Goal: Navigation & Orientation: Find specific page/section

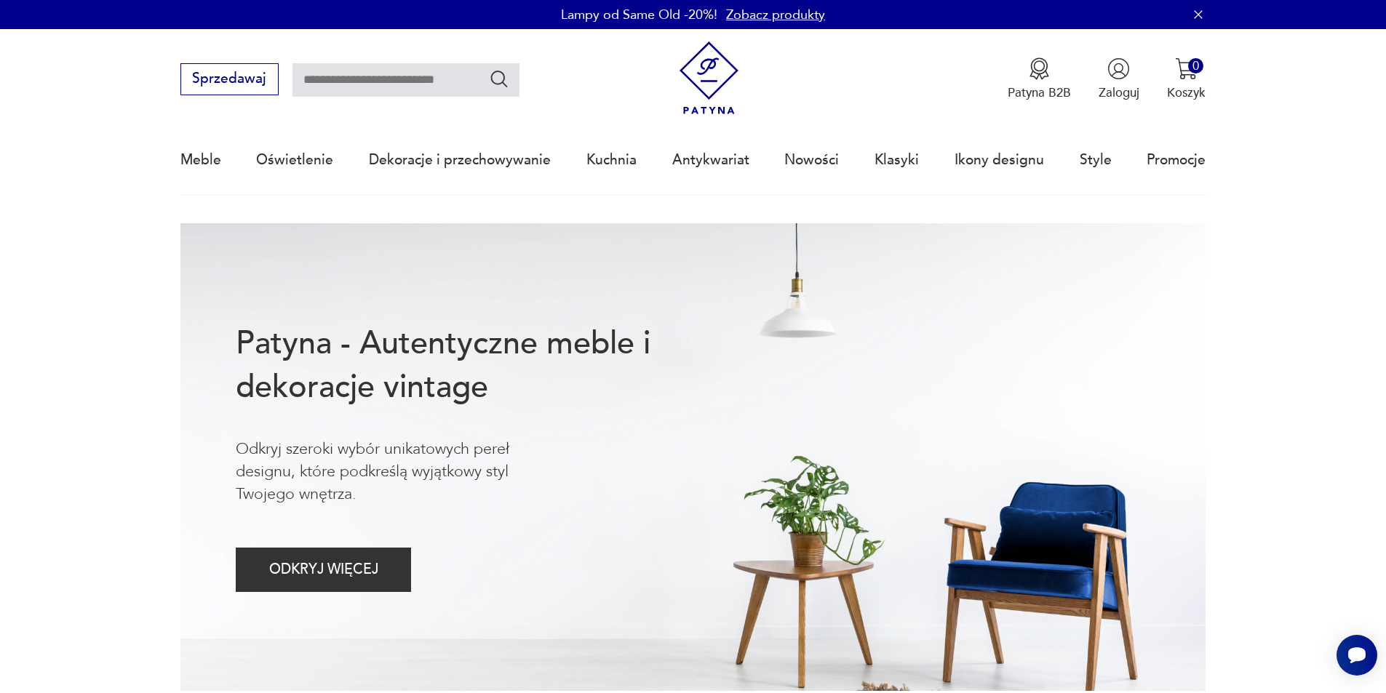
click at [1292, 84] on nav "Sprzedawaj Patyna B2B Zaloguj 0 Koszyk Twój koszyk ( 0 ) Brak produktów w koszy…" at bounding box center [693, 112] width 1386 height 167
click at [1296, 183] on nav "Sprzedawaj Patyna B2B Zaloguj 0 Koszyk Twój koszyk ( 0 ) Brak produktów w koszy…" at bounding box center [693, 112] width 1386 height 167
drag, startPoint x: 1324, startPoint y: 217, endPoint x: 1349, endPoint y: 129, distance: 91.6
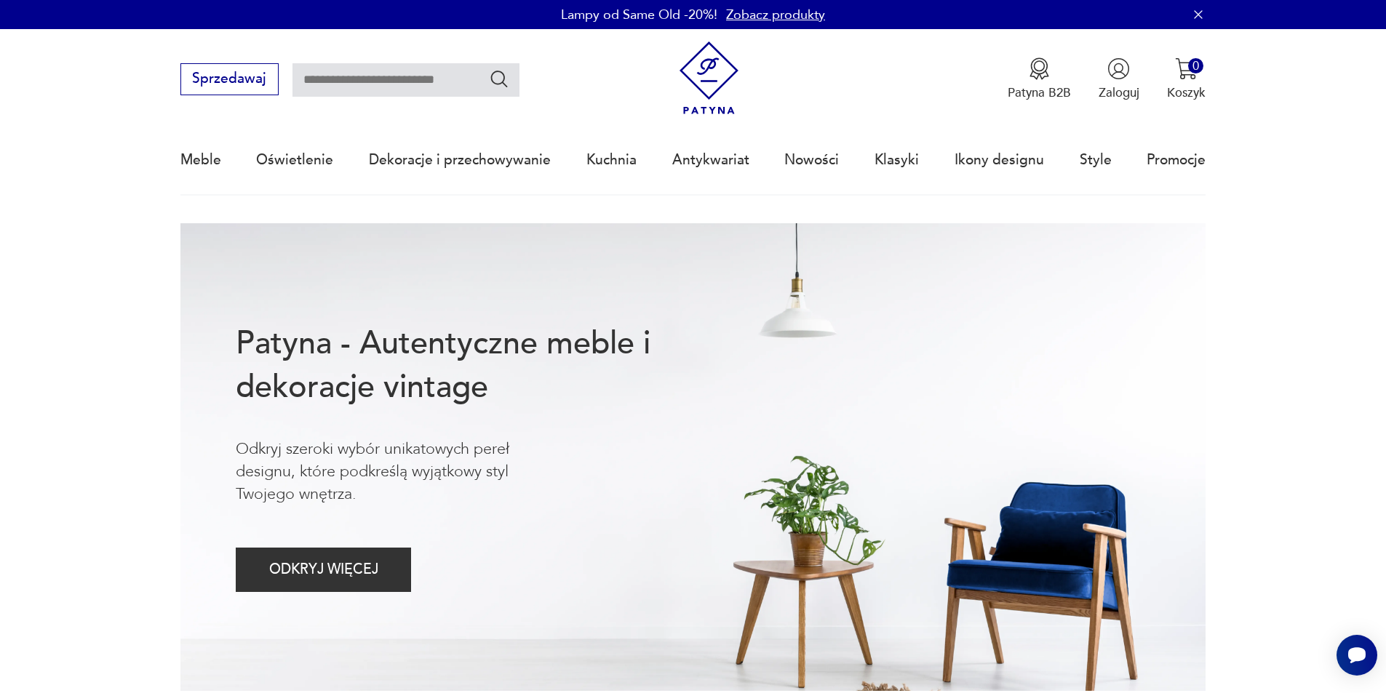
click at [1201, 13] on icon "button" at bounding box center [1198, 14] width 15 height 15
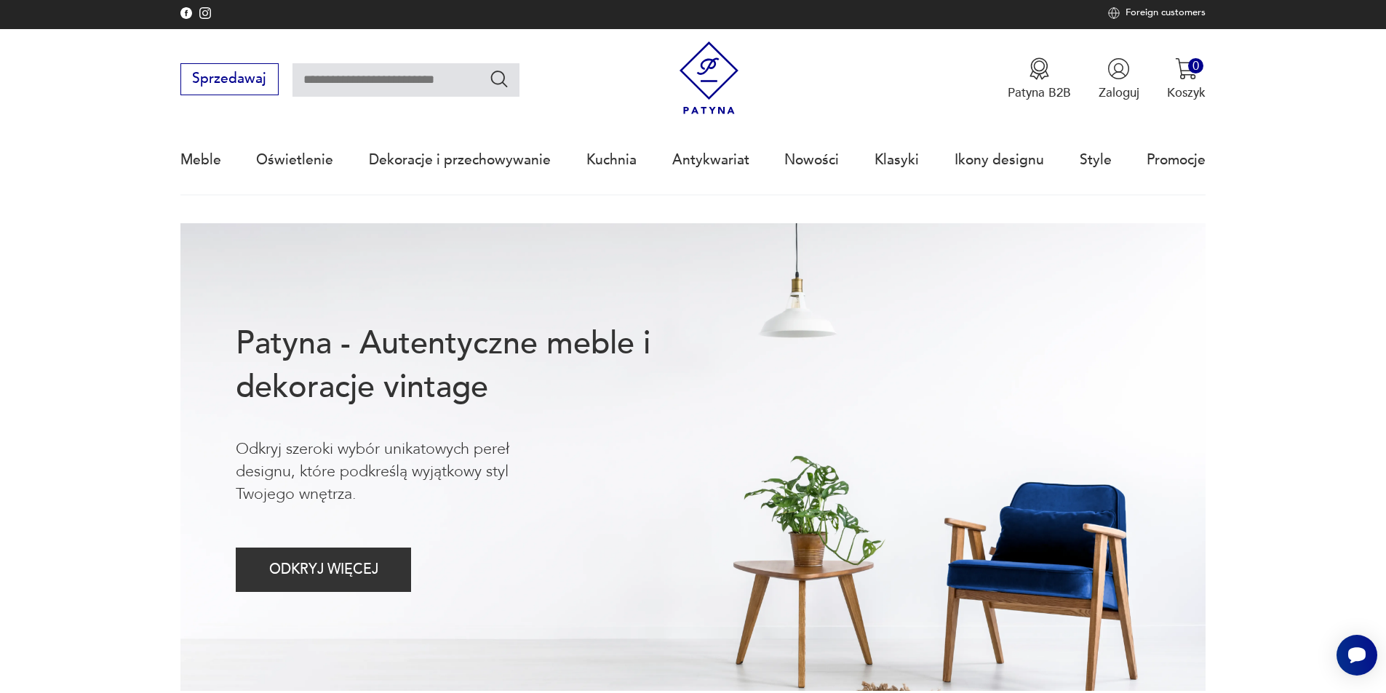
click at [464, 89] on input "text" at bounding box center [405, 79] width 227 height 33
click at [377, 66] on input "text" at bounding box center [405, 79] width 227 height 33
click at [424, 81] on input "text" at bounding box center [405, 79] width 227 height 33
type input "*"
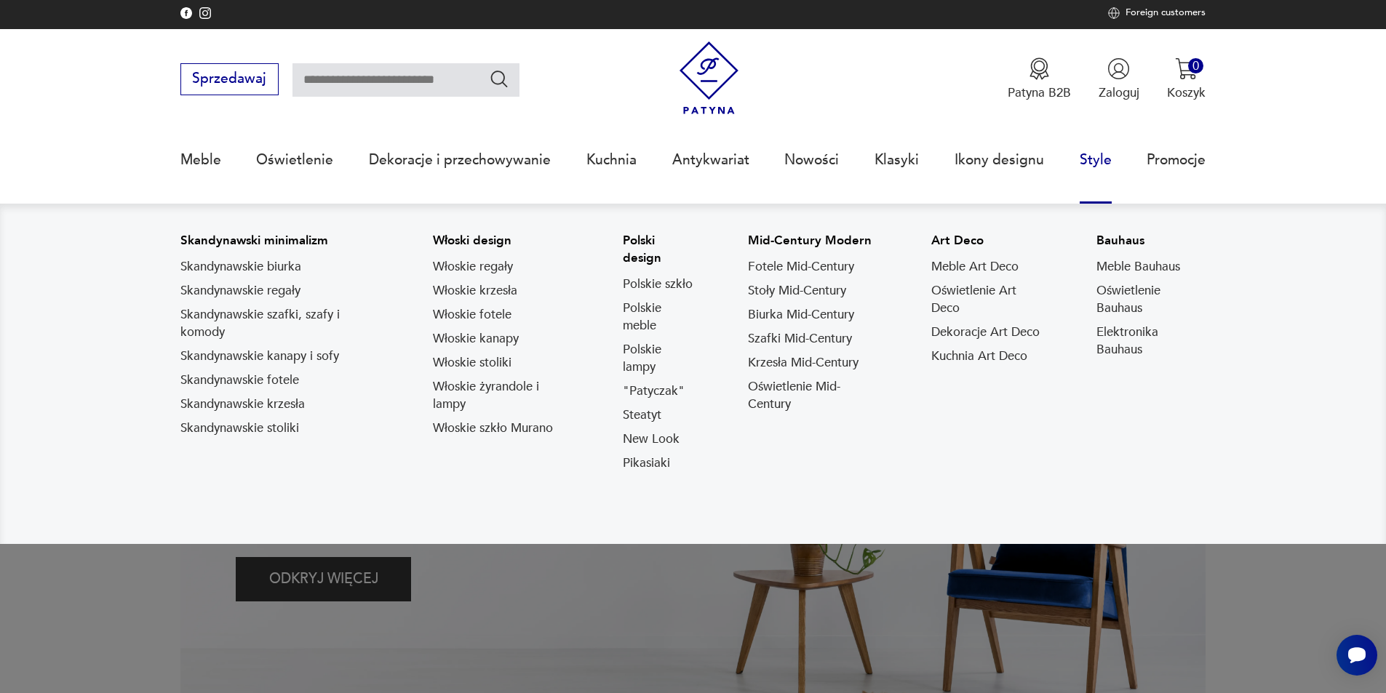
click at [1281, 207] on nav "Skandynawski minimalizm Skandynawskie biurka Skandynawskie regały Skandynawskie…" at bounding box center [693, 374] width 1386 height 340
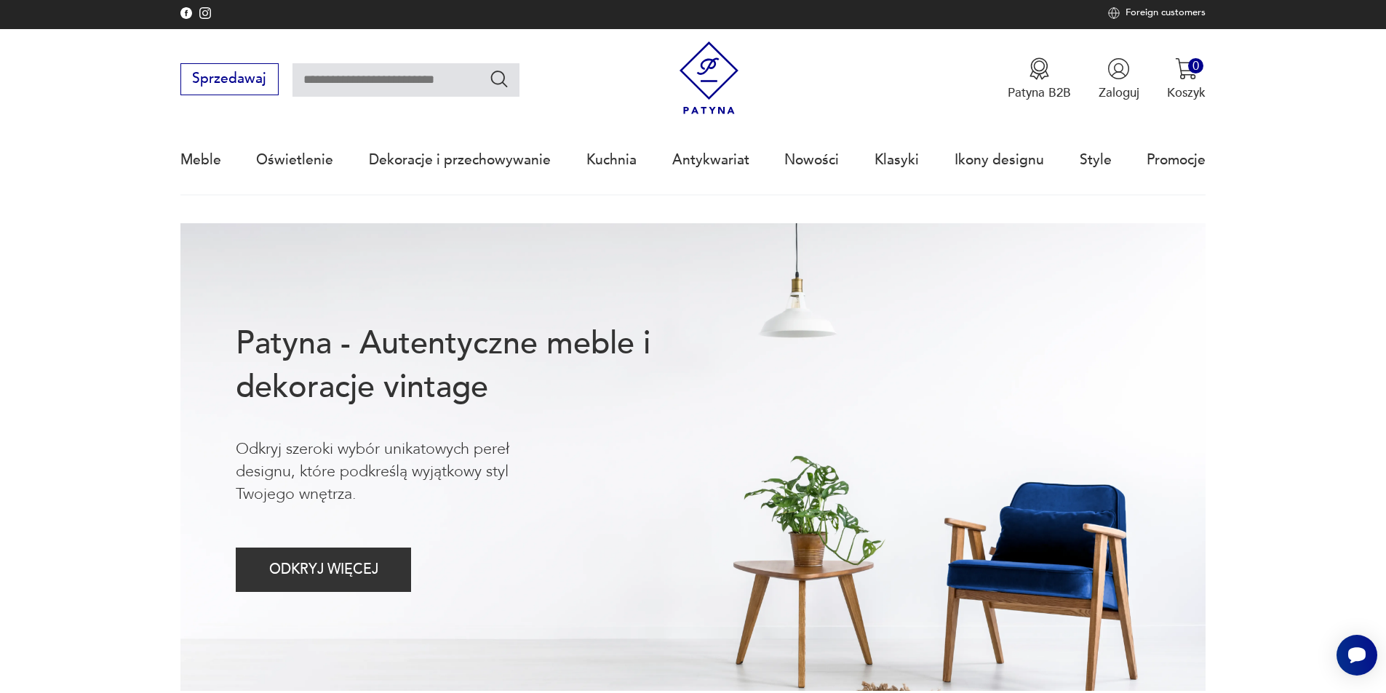
click at [1275, 135] on nav "Sprzedawaj Patyna B2B Zaloguj 0 Koszyk Twój koszyk ( 0 ) Brak produktów w koszy…" at bounding box center [693, 112] width 1386 height 167
click at [1348, 656] on icon "Otwórz czat Smartsupp" at bounding box center [1356, 655] width 20 height 18
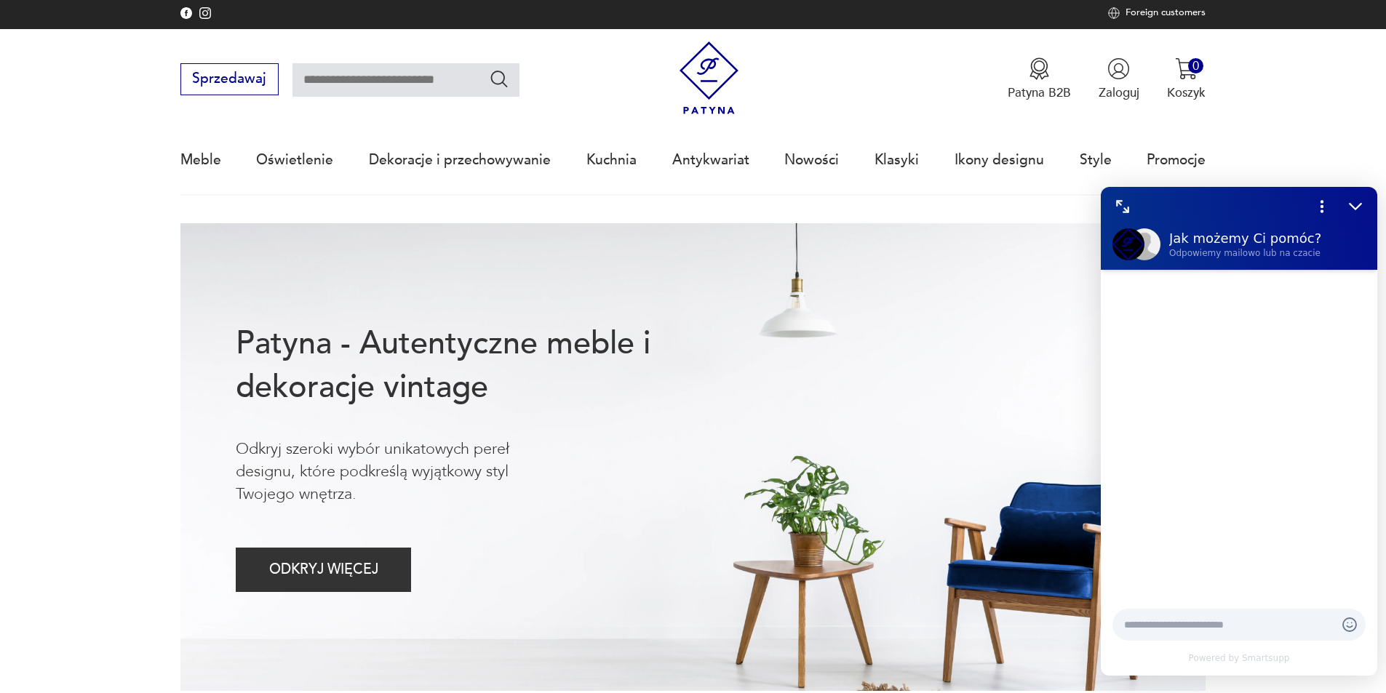
click at [1305, 625] on textarea at bounding box center [1224, 624] width 201 height 15
click at [1362, 80] on nav "Sprzedawaj Patyna B2B Zaloguj 0 Koszyk Twój koszyk ( 0 ) Brak produktów w koszy…" at bounding box center [693, 112] width 1386 height 167
click at [1363, 199] on icon "Zmniejsz" at bounding box center [1355, 206] width 19 height 19
